Goal: Task Accomplishment & Management: Use online tool/utility

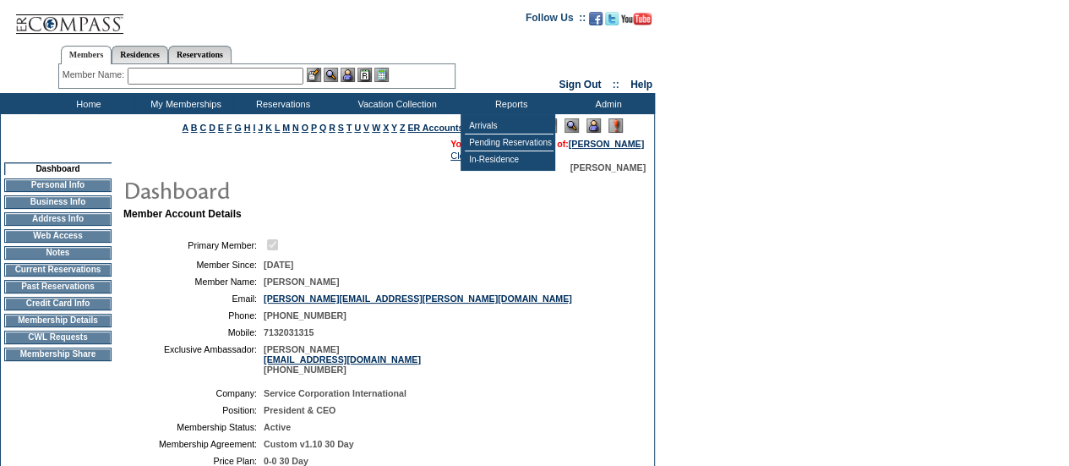
click at [592, 129] on img at bounding box center [593, 125] width 14 height 14
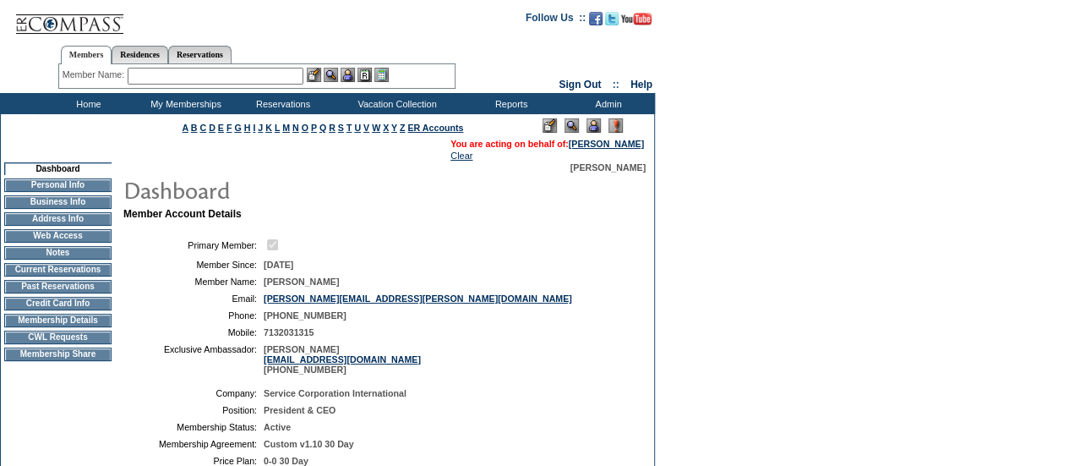
scroll to position [54, 0]
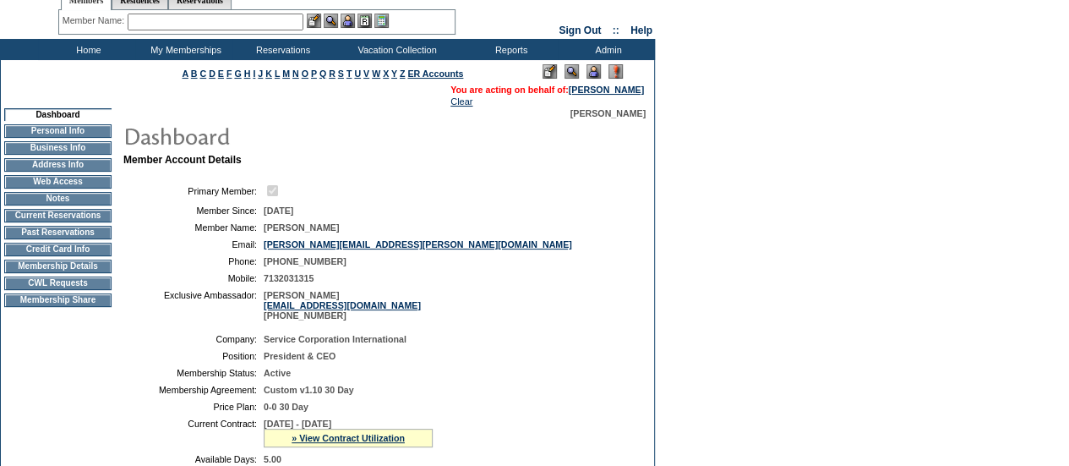
click at [41, 290] on td "CWL Requests" at bounding box center [57, 283] width 107 height 14
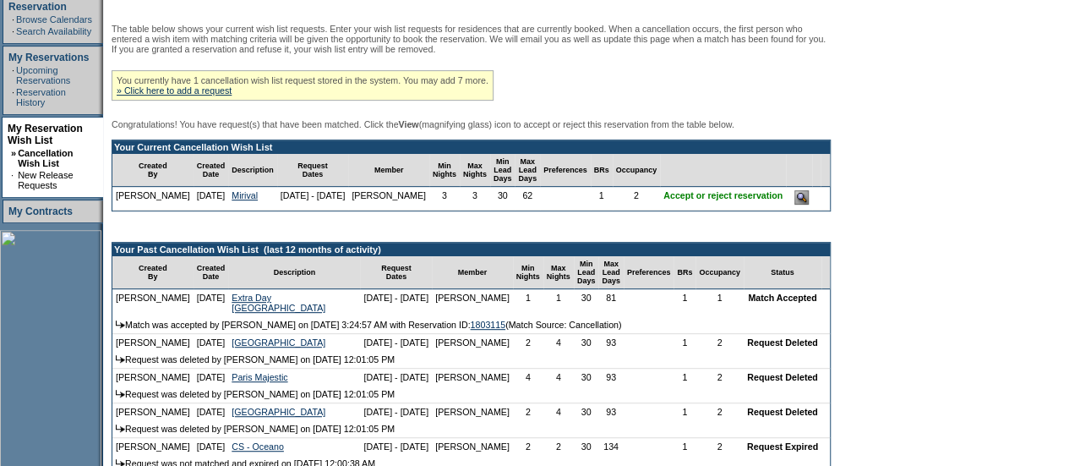
scroll to position [289, 0]
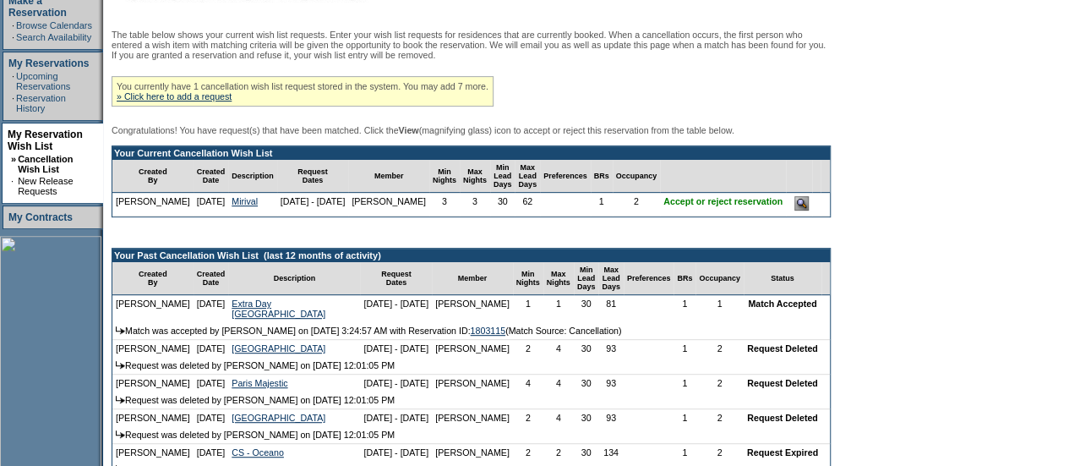
click at [809, 210] on input "image" at bounding box center [801, 203] width 14 height 14
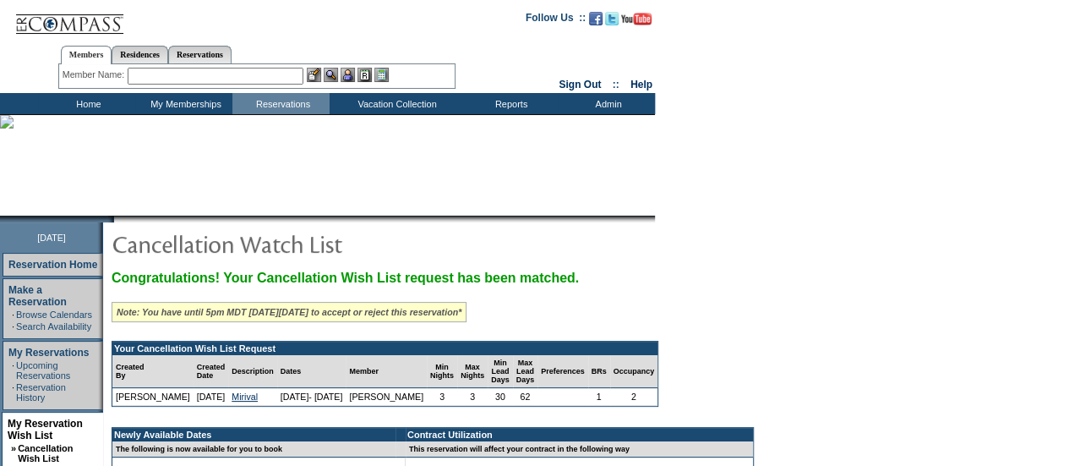
scroll to position [331, 0]
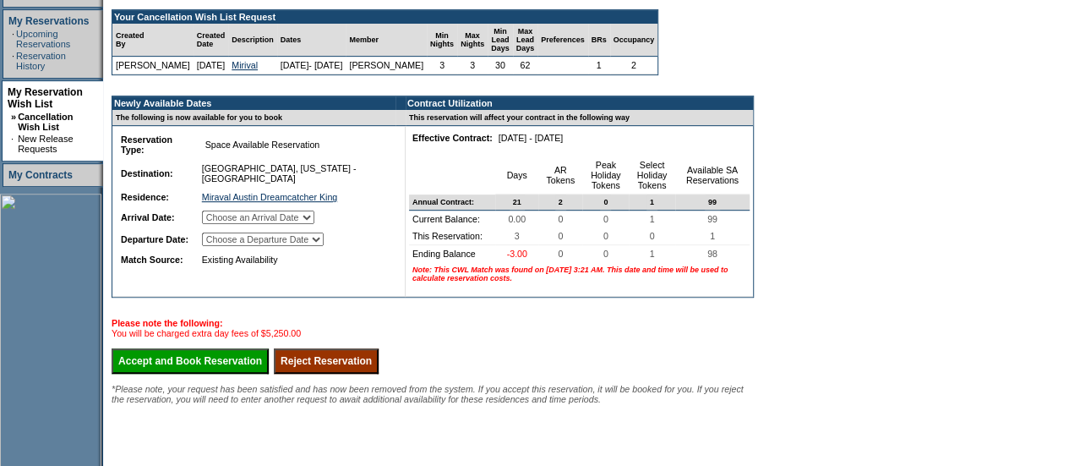
click at [331, 374] on input "Reject Reservation" at bounding box center [326, 360] width 105 height 25
